Goal: Task Accomplishment & Management: Use online tool/utility

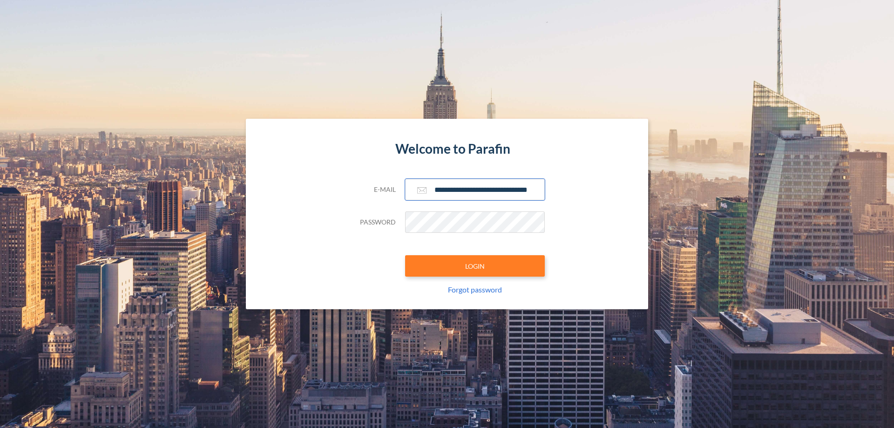
scroll to position [0, 15]
type input "**********"
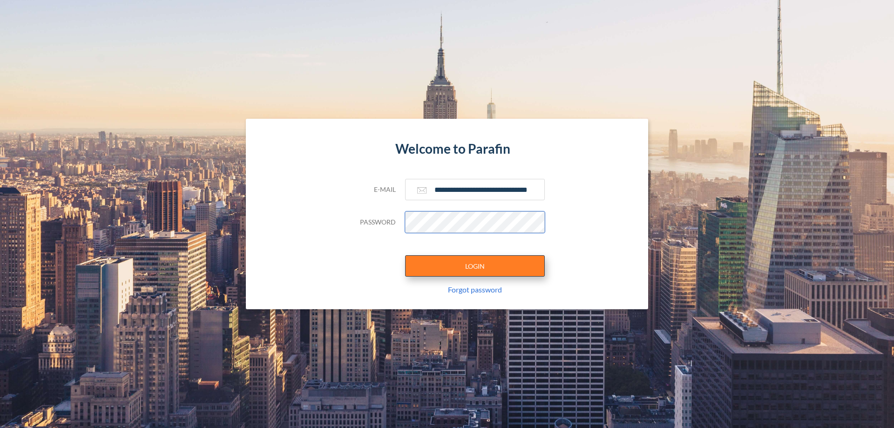
scroll to position [0, 0]
click at [475, 266] on button "LOGIN" at bounding box center [475, 265] width 140 height 21
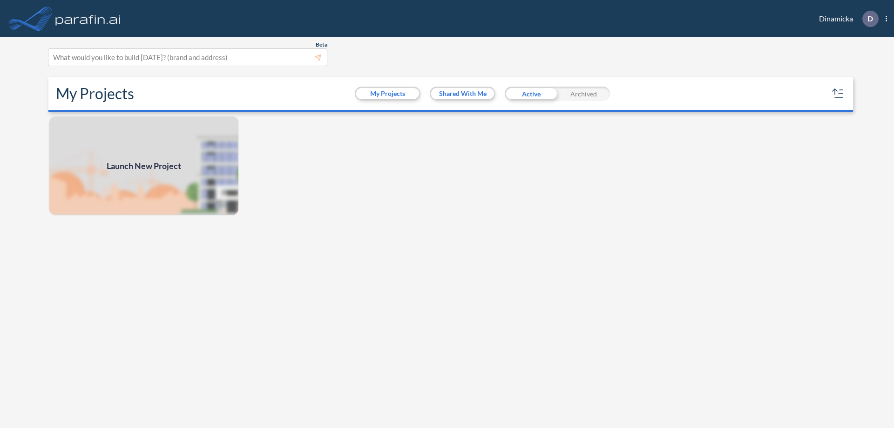
scroll to position [2, 0]
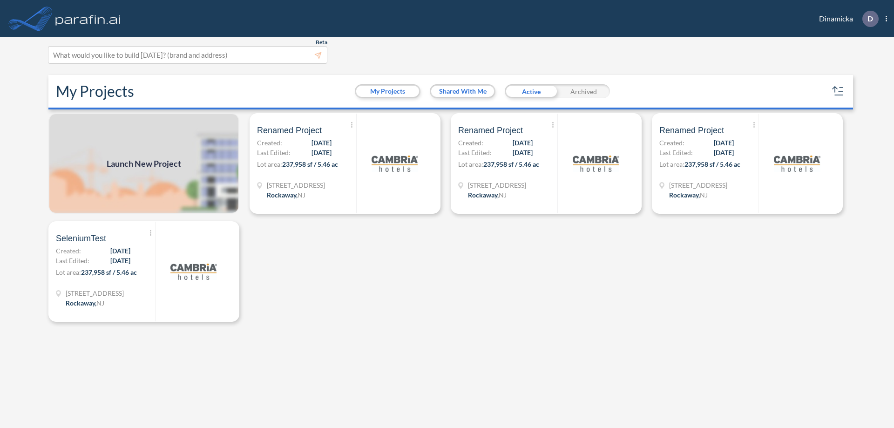
click at [144, 163] on span "Launch New Project" at bounding box center [144, 163] width 74 height 13
